Goal: Check status: Check status

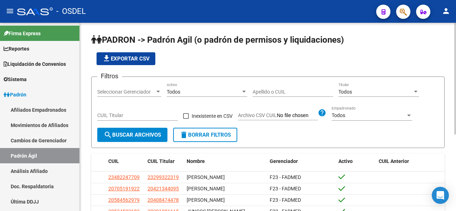
click at [265, 93] on input "Apellido o CUIL" at bounding box center [292, 92] width 80 height 6
paste input "35756337"
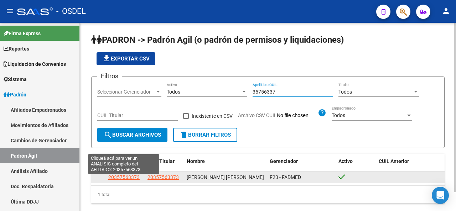
type input "35756337"
click at [129, 180] on span "20357563373" at bounding box center [123, 177] width 31 height 6
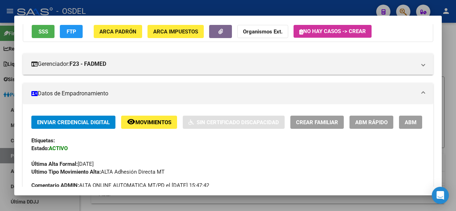
scroll to position [64, 0]
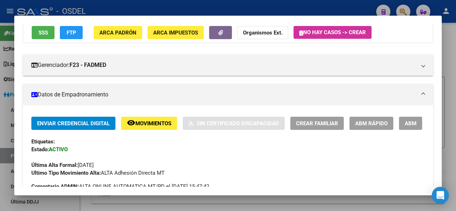
click at [49, 33] on button "SSS" at bounding box center [43, 32] width 23 height 13
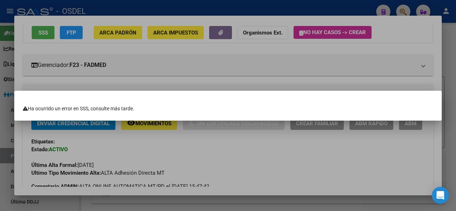
click at [49, 33] on div at bounding box center [228, 105] width 456 height 211
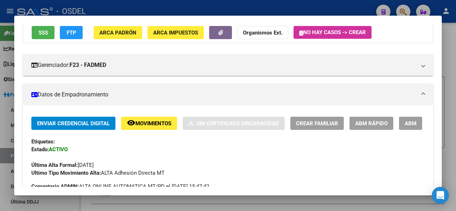
click at [49, 33] on button "SSS" at bounding box center [43, 32] width 23 height 13
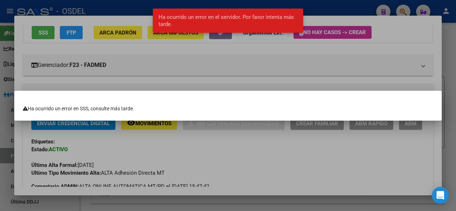
click at [49, 33] on div at bounding box center [228, 105] width 456 height 211
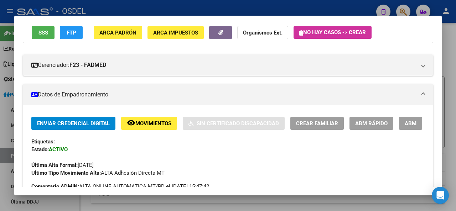
click at [49, 33] on button "SSS" at bounding box center [43, 32] width 23 height 13
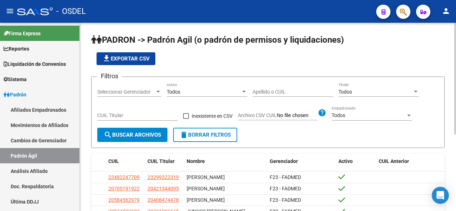
click at [261, 93] on input "Apellido o CUIL" at bounding box center [292, 92] width 80 height 6
paste input "20357563373"
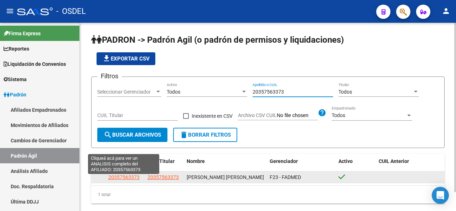
type input "20357563373"
click at [120, 180] on span "20357563373" at bounding box center [123, 177] width 31 height 6
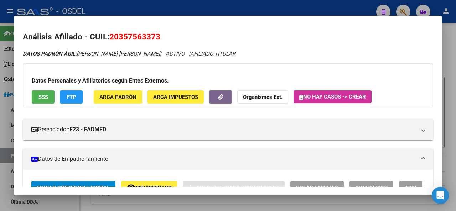
click at [46, 94] on span "SSS" at bounding box center [43, 97] width 10 height 6
